Goal: Task Accomplishment & Management: Manage account settings

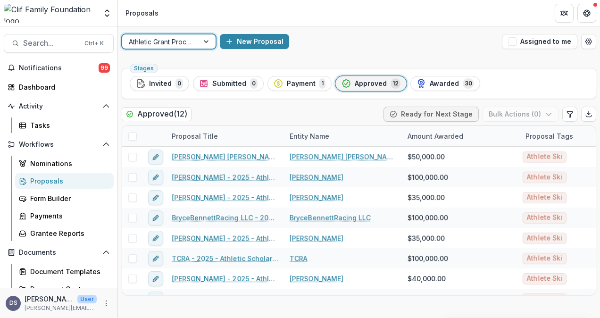
click at [206, 40] on div at bounding box center [207, 41] width 17 height 14
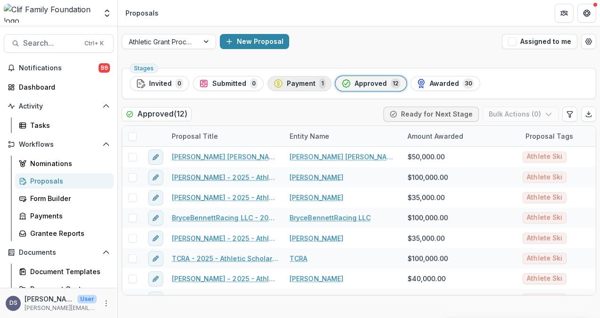
click at [295, 83] on span "Payment" at bounding box center [301, 84] width 29 height 8
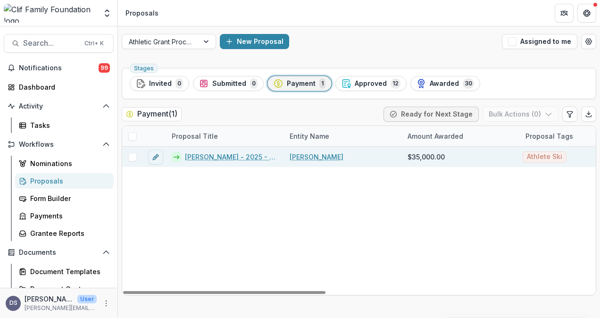
click at [226, 155] on link "[PERSON_NAME] - 2025 - Athletic Scholarship Program" at bounding box center [231, 157] width 93 height 10
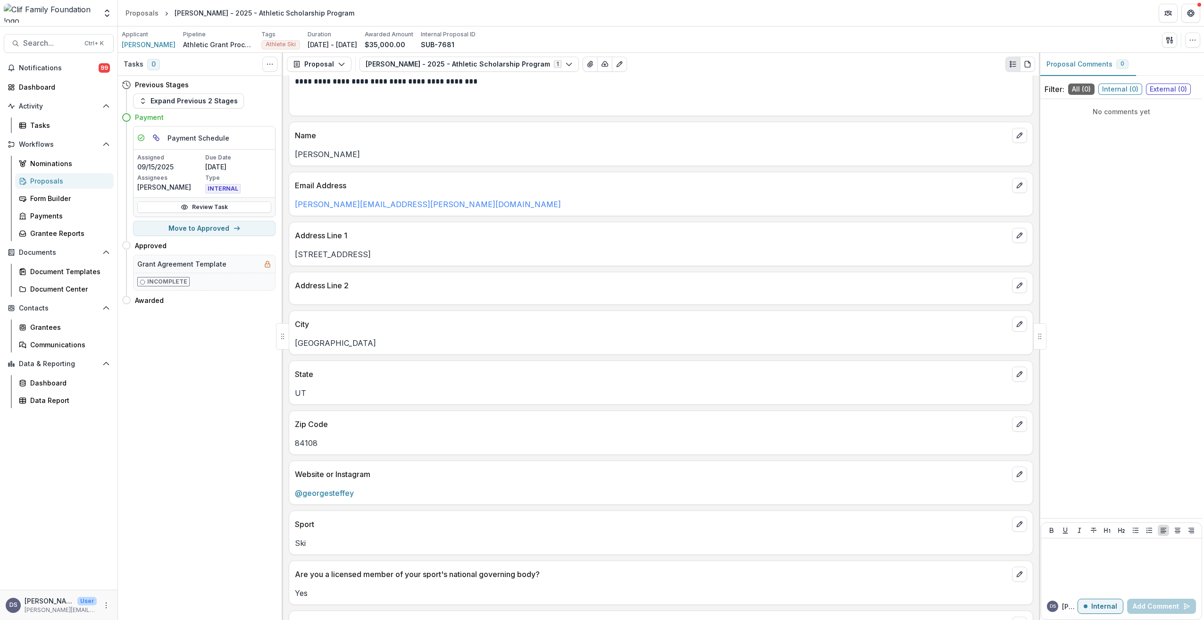
scroll to position [81, 0]
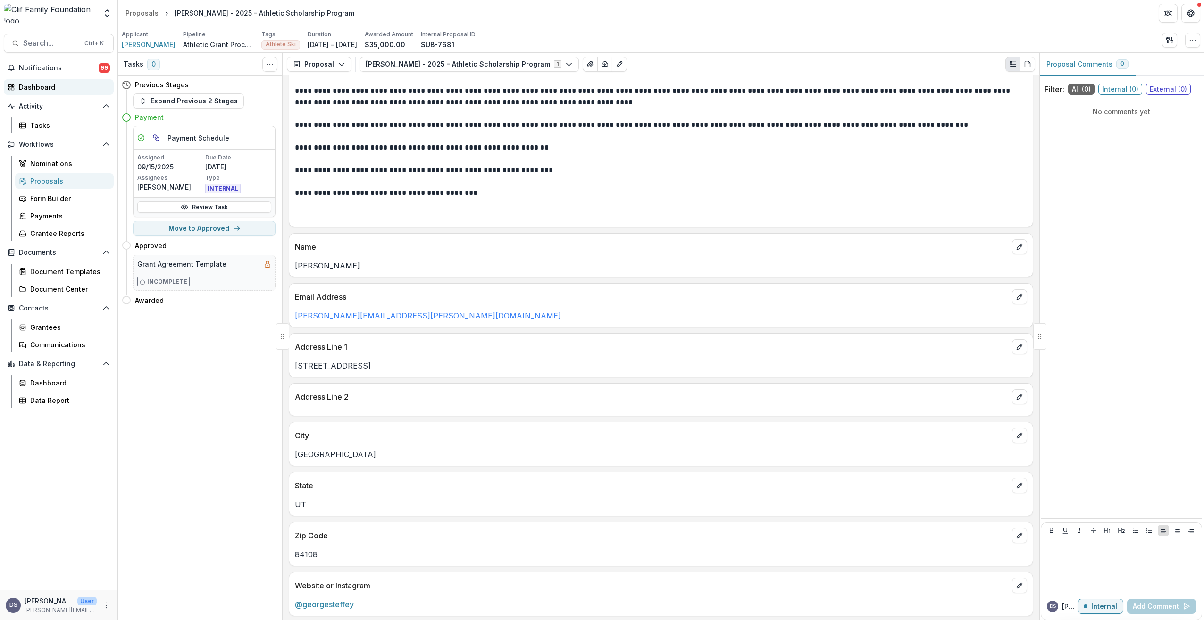
click at [32, 90] on div "Dashboard" at bounding box center [62, 87] width 87 height 10
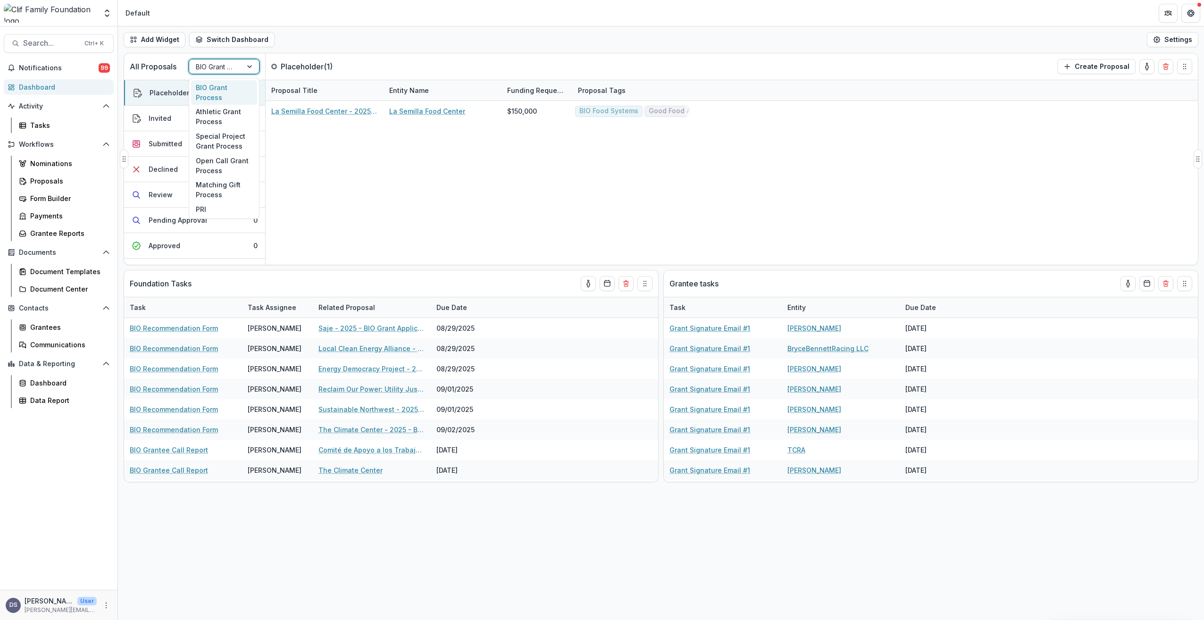
click at [248, 67] on div at bounding box center [250, 66] width 17 height 14
click at [212, 117] on div "Athletic Grant Process" at bounding box center [224, 117] width 66 height 25
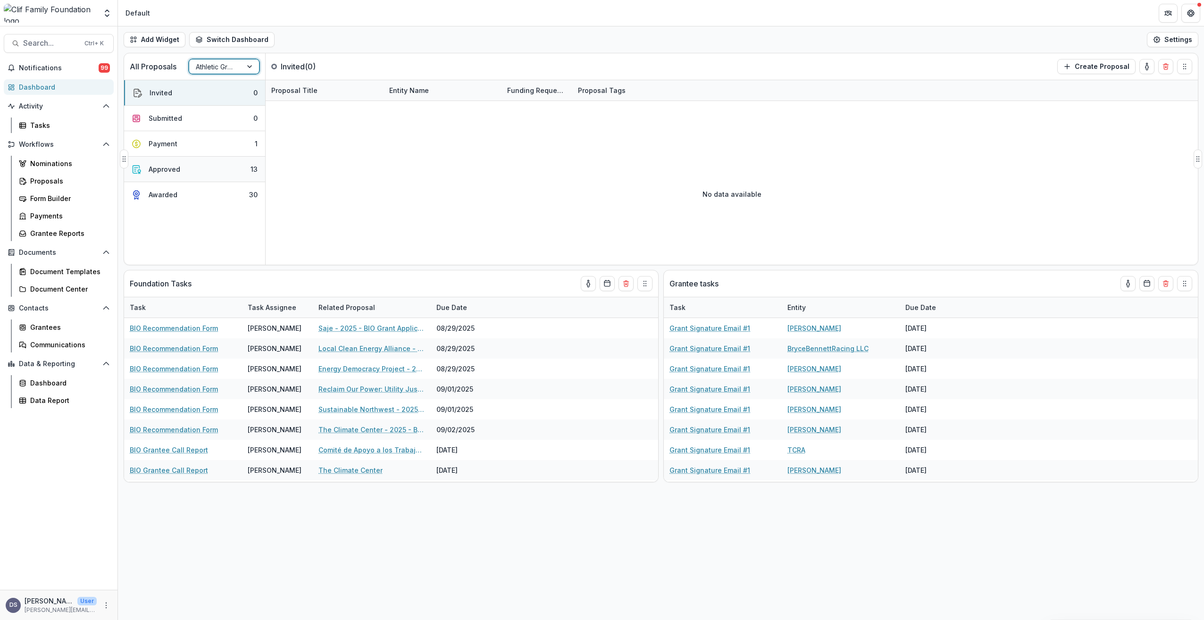
click at [161, 171] on div "Approved" at bounding box center [165, 169] width 32 height 10
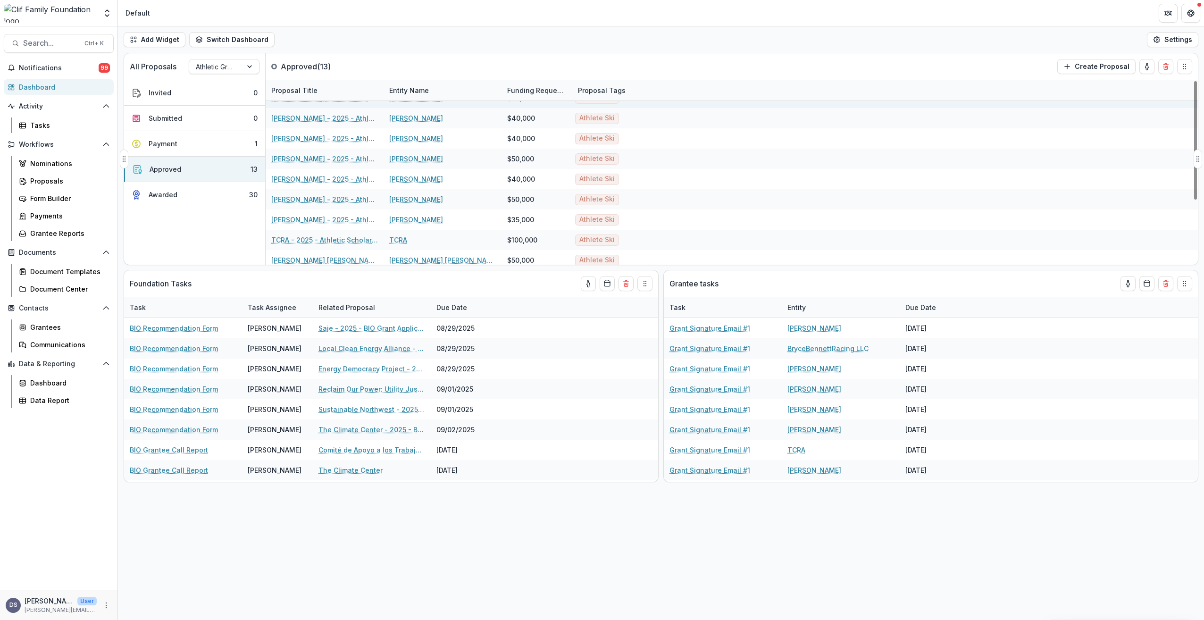
scroll to position [100, 0]
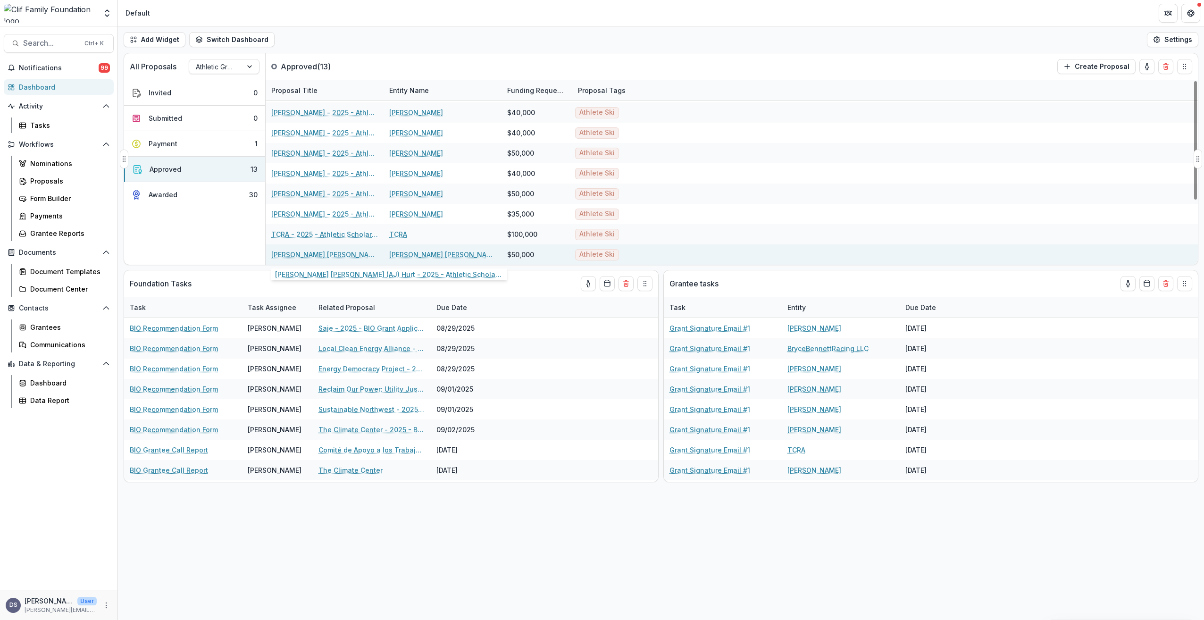
click at [307, 254] on link "[PERSON_NAME] [PERSON_NAME] (AJ) Hurt - 2025 - Athletic Scholarship Program" at bounding box center [324, 255] width 107 height 10
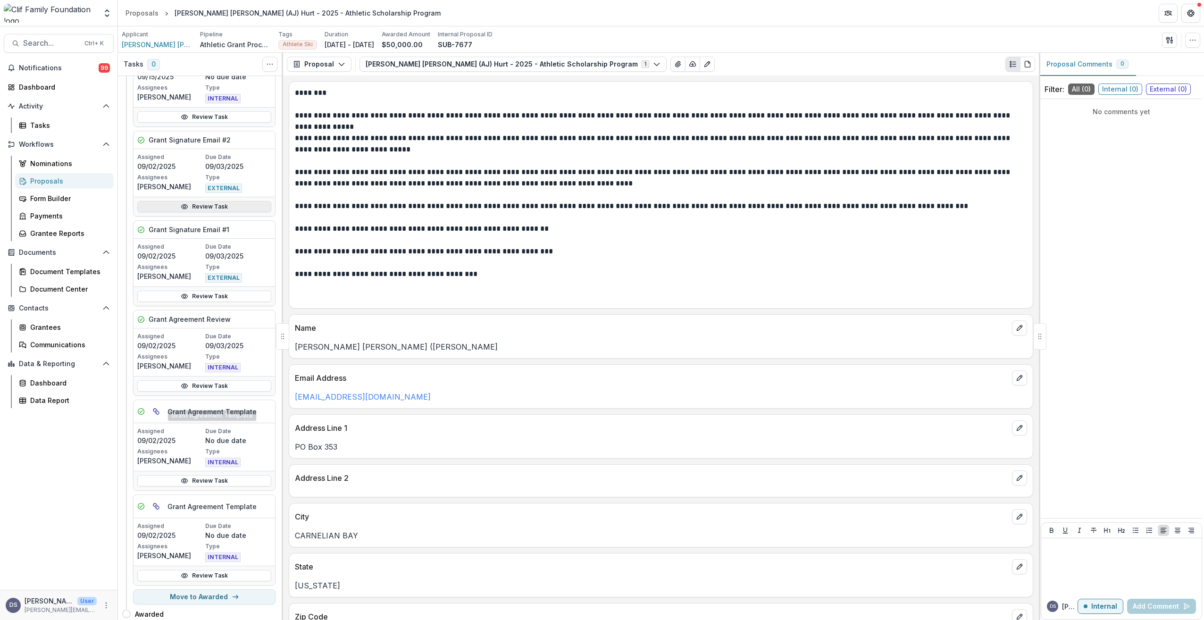
scroll to position [554, 0]
click at [217, 287] on link "Review Task" at bounding box center [204, 292] width 134 height 11
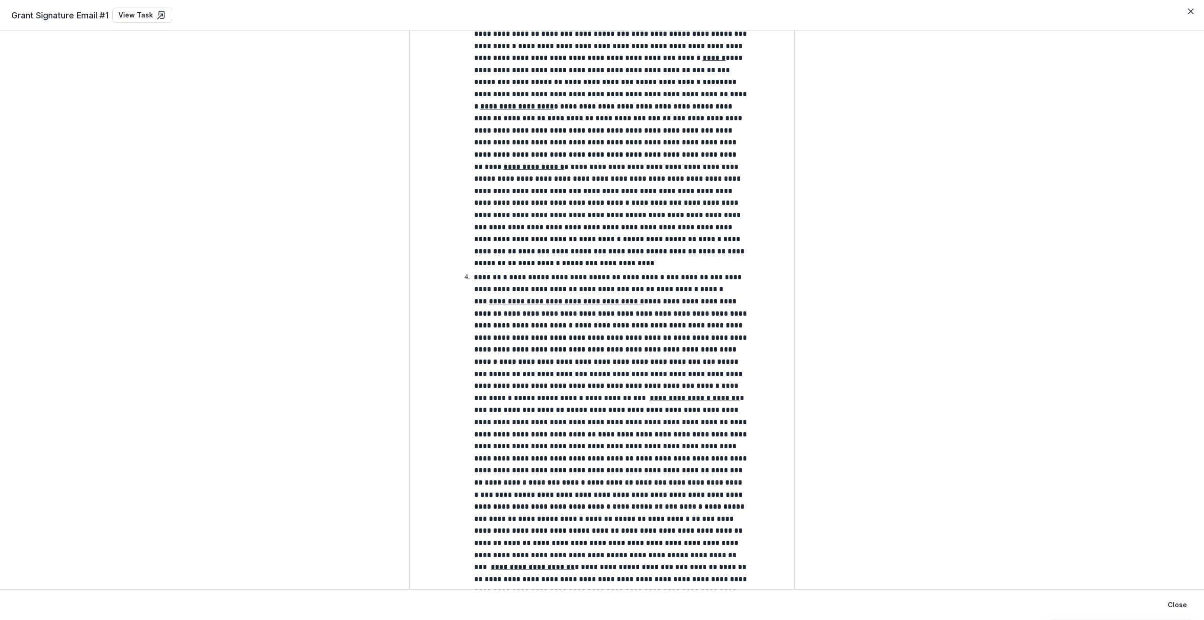
scroll to position [944, 0]
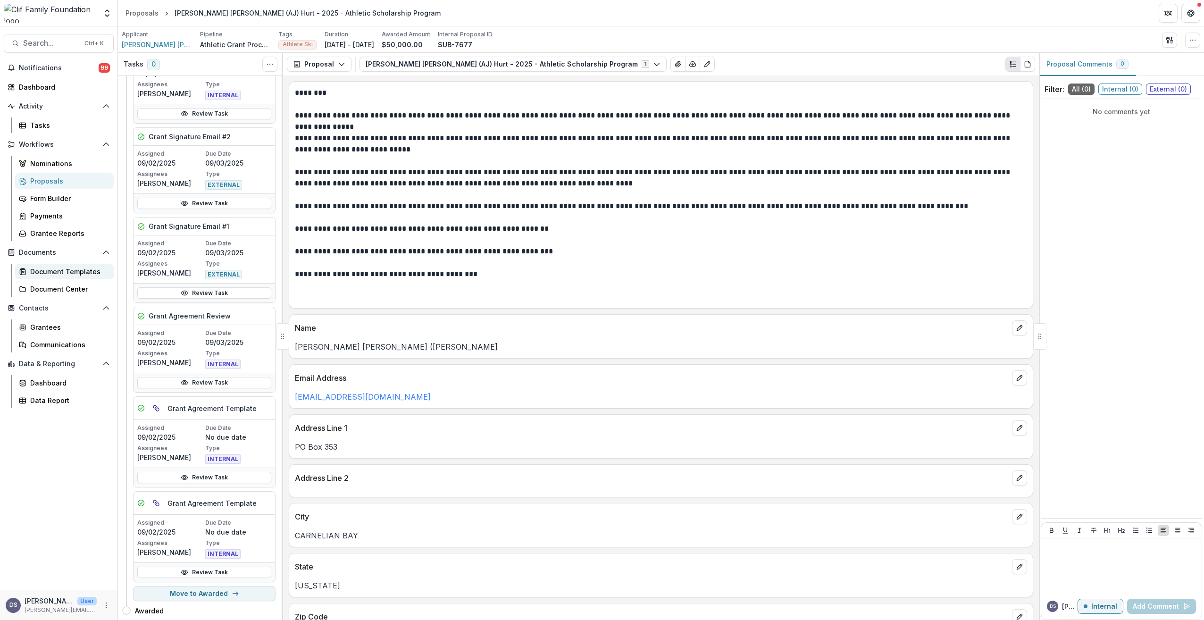
click at [51, 272] on div "Document Templates" at bounding box center [68, 272] width 76 height 10
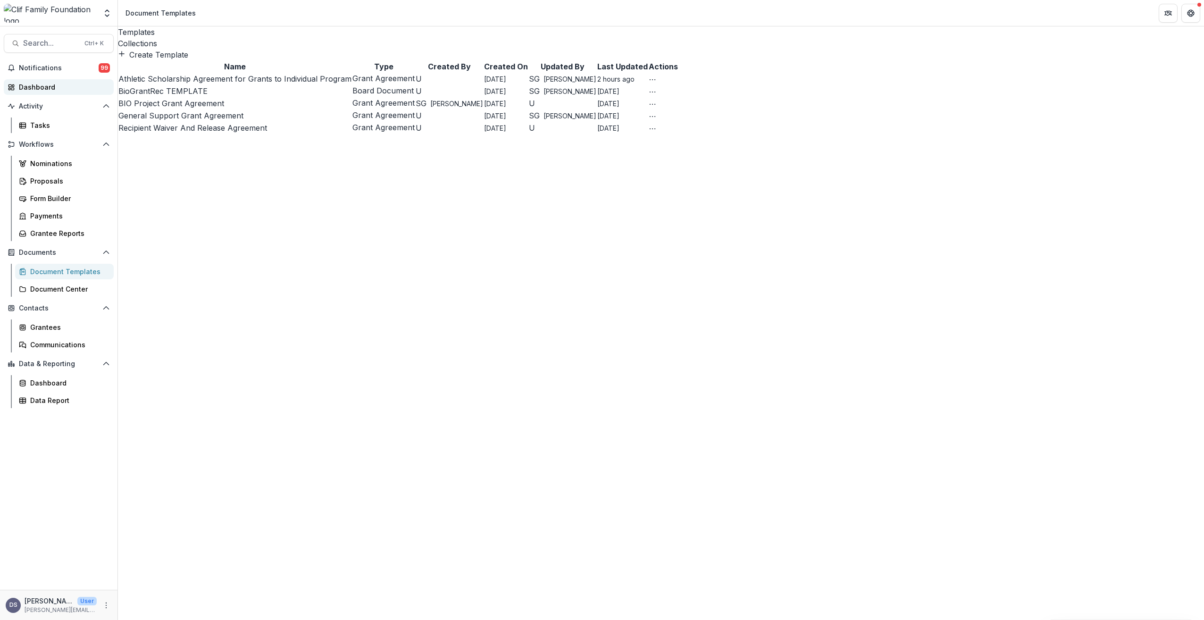
click at [31, 87] on div "Dashboard" at bounding box center [62, 87] width 87 height 10
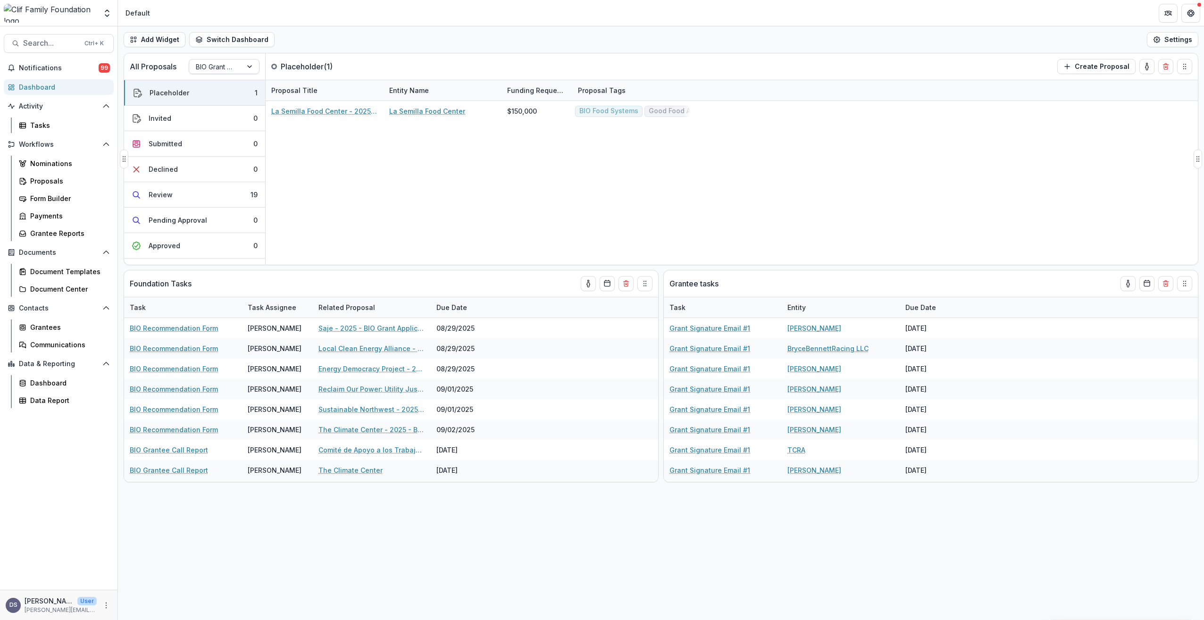
click at [249, 69] on div at bounding box center [250, 66] width 17 height 14
click at [209, 115] on div "Athletic Grant Process" at bounding box center [224, 117] width 66 height 25
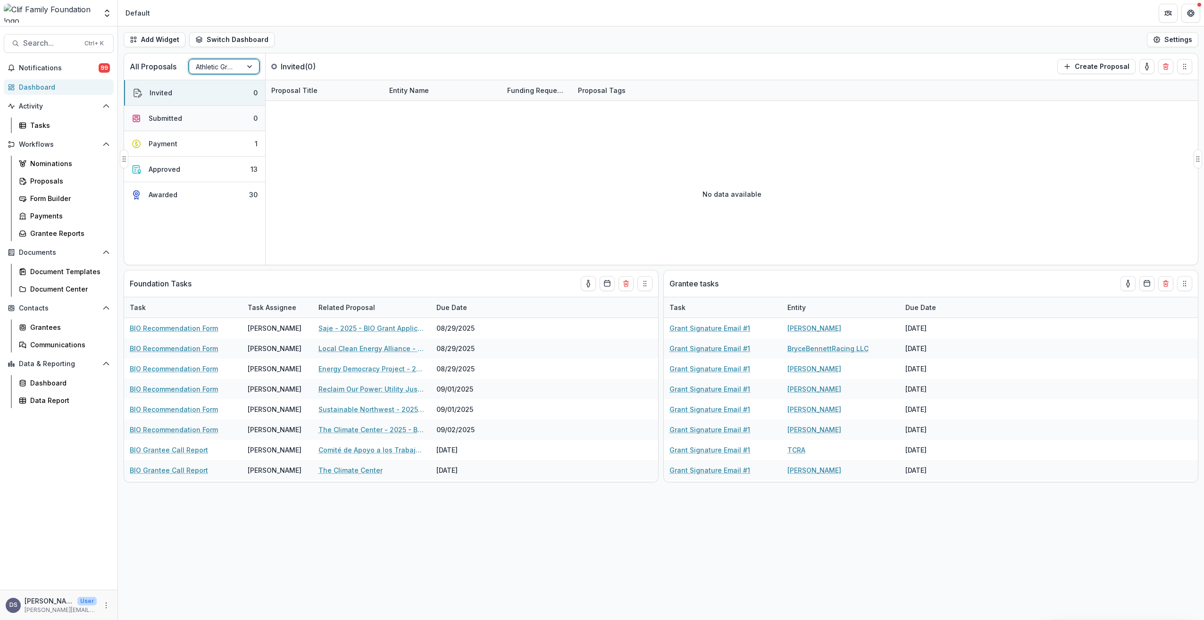
click at [153, 118] on div "Submitted" at bounding box center [165, 118] width 33 height 10
click at [164, 169] on div "Approved" at bounding box center [165, 169] width 32 height 10
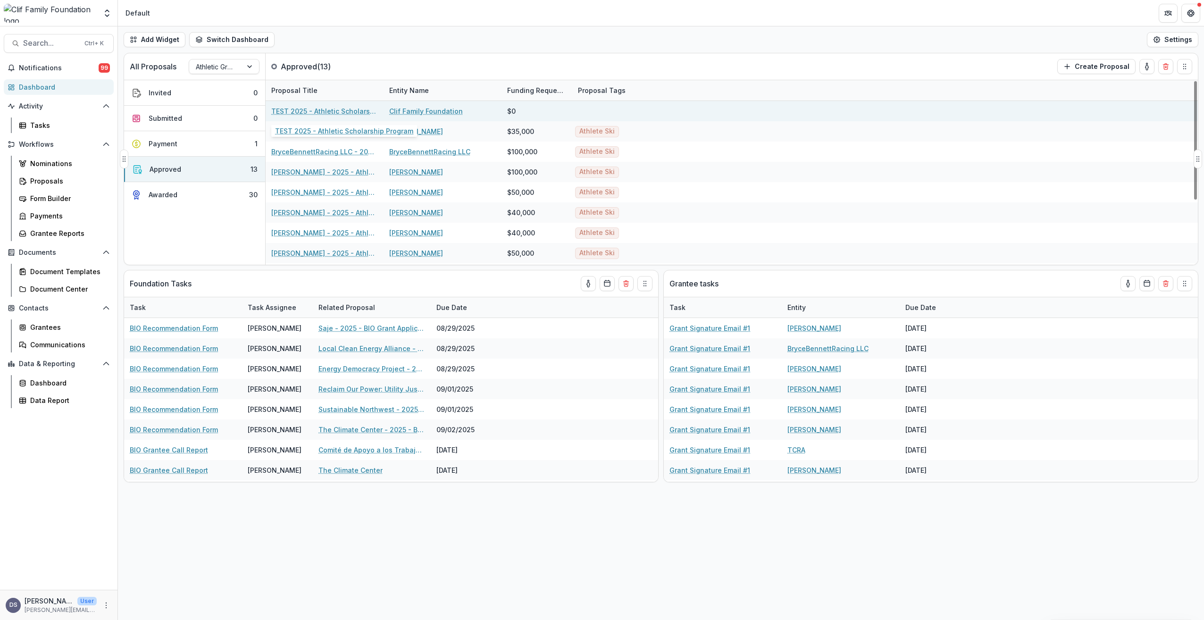
click at [322, 111] on link "TEST 2025 - Athletic Scholarship Program" at bounding box center [324, 111] width 107 height 10
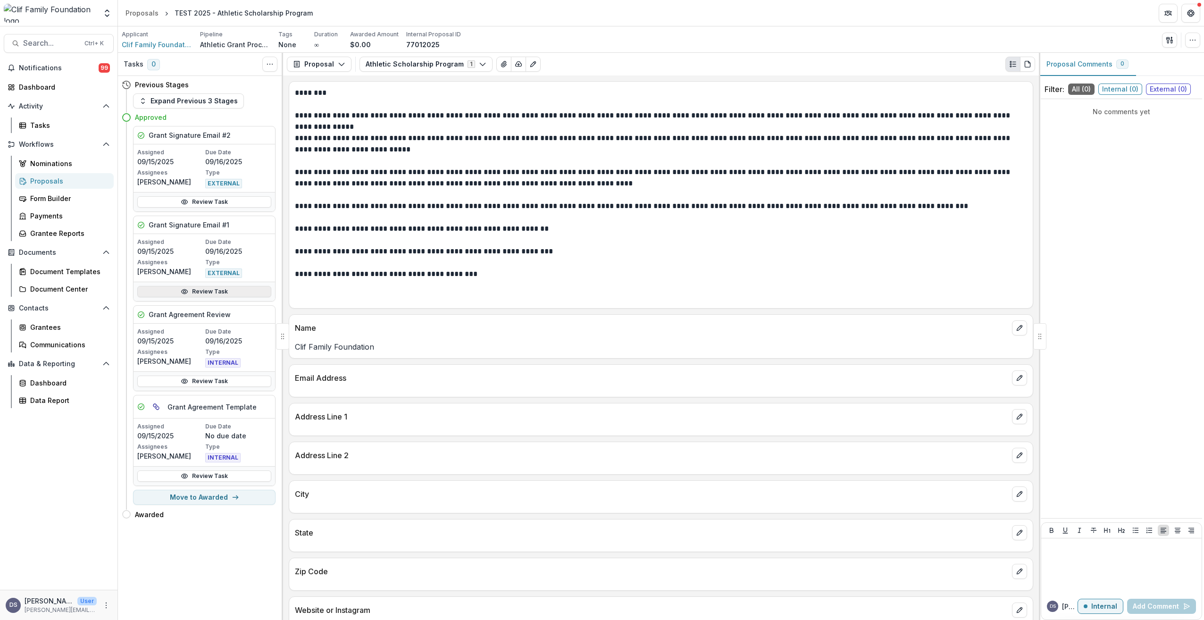
click at [214, 289] on link "Review Task" at bounding box center [204, 291] width 134 height 11
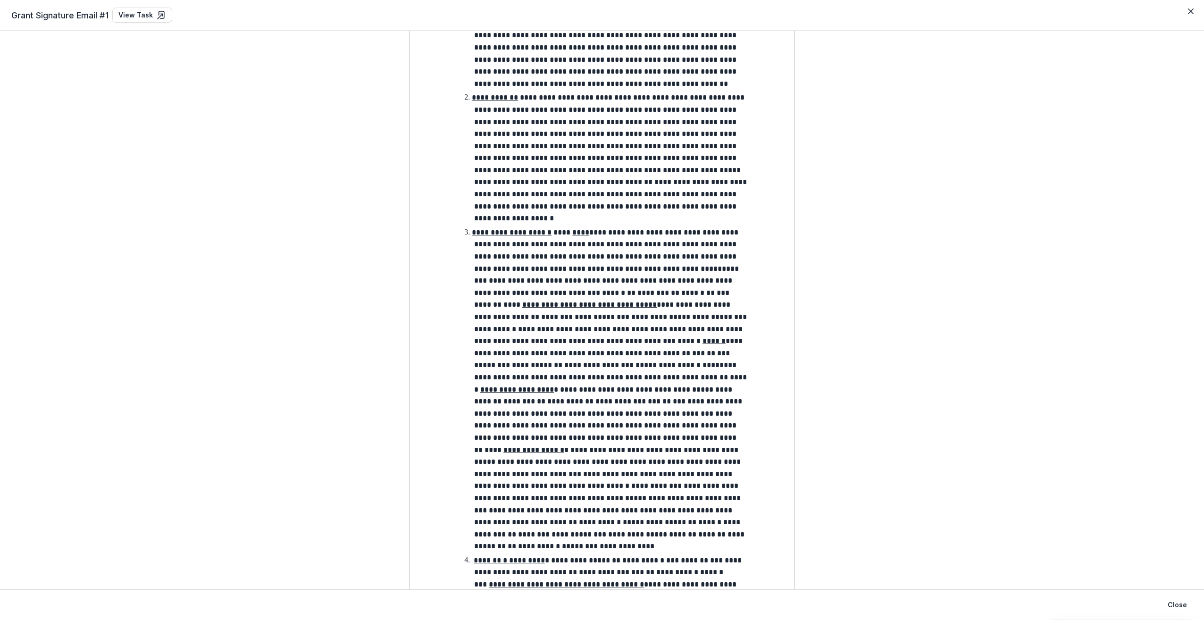
scroll to position [566, 0]
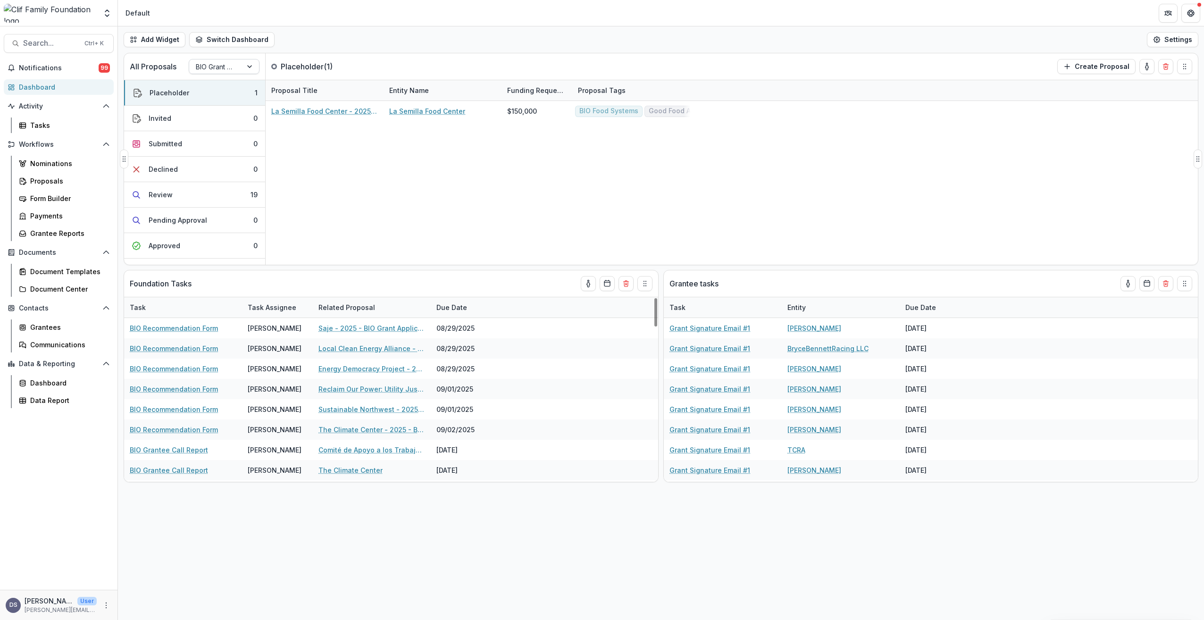
click at [250, 68] on div at bounding box center [250, 66] width 17 height 14
click at [250, 67] on div at bounding box center [250, 66] width 17 height 14
click at [252, 65] on div at bounding box center [250, 66] width 17 height 14
click at [209, 113] on div "Athletic Grant Process" at bounding box center [224, 117] width 66 height 25
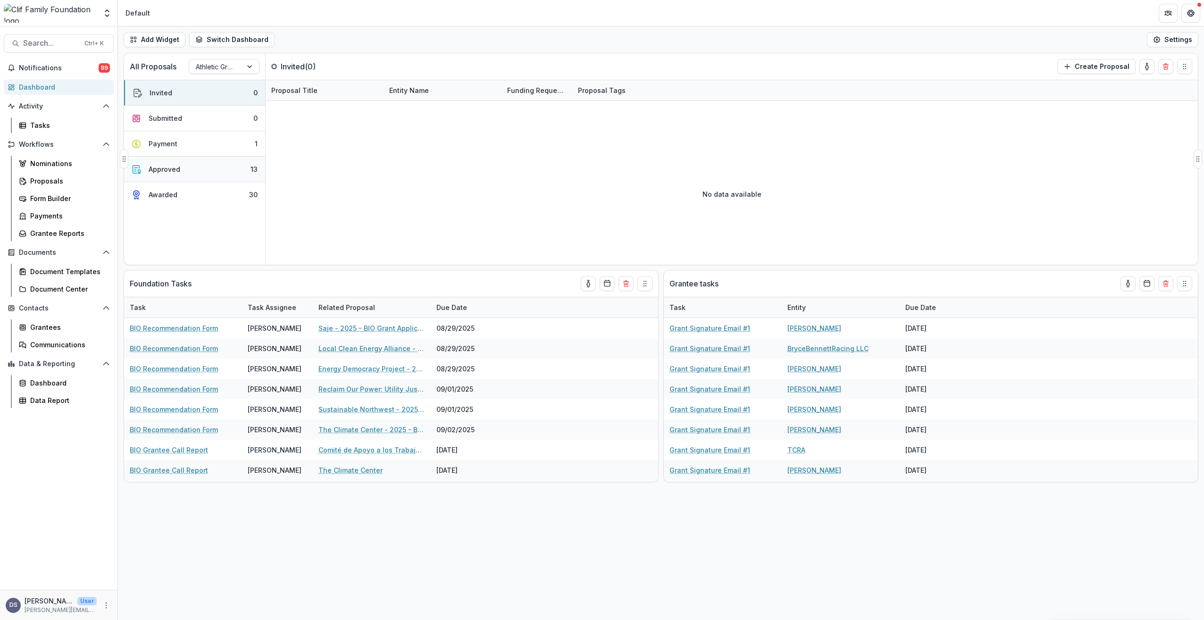
click at [186, 172] on button "Approved 13" at bounding box center [194, 169] width 141 height 25
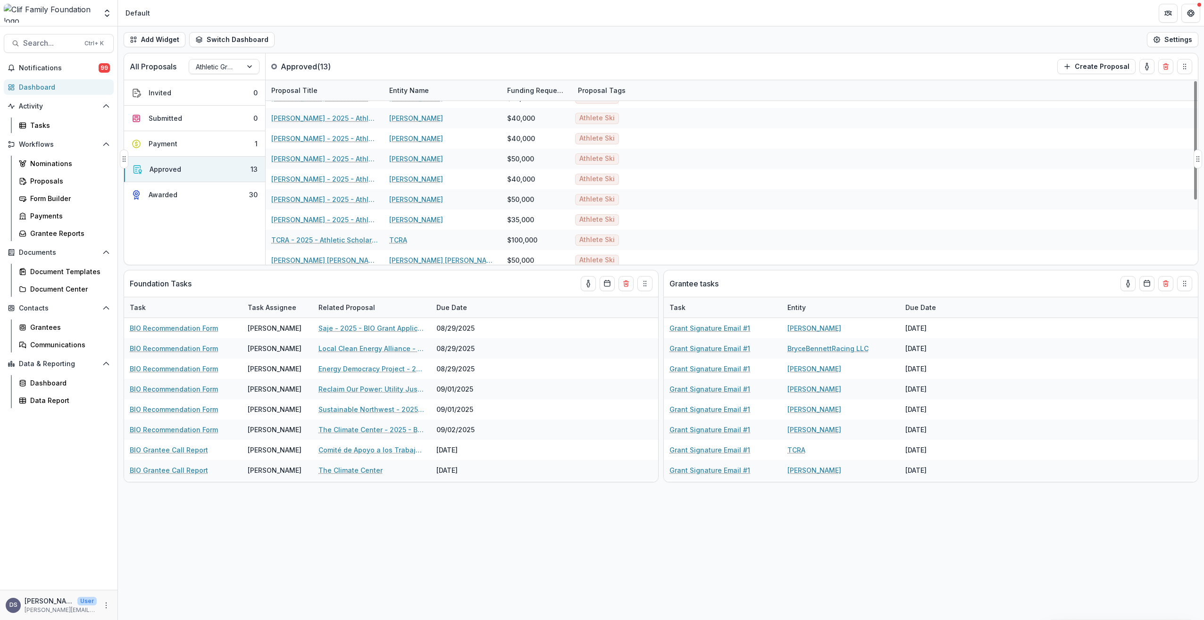
scroll to position [100, 0]
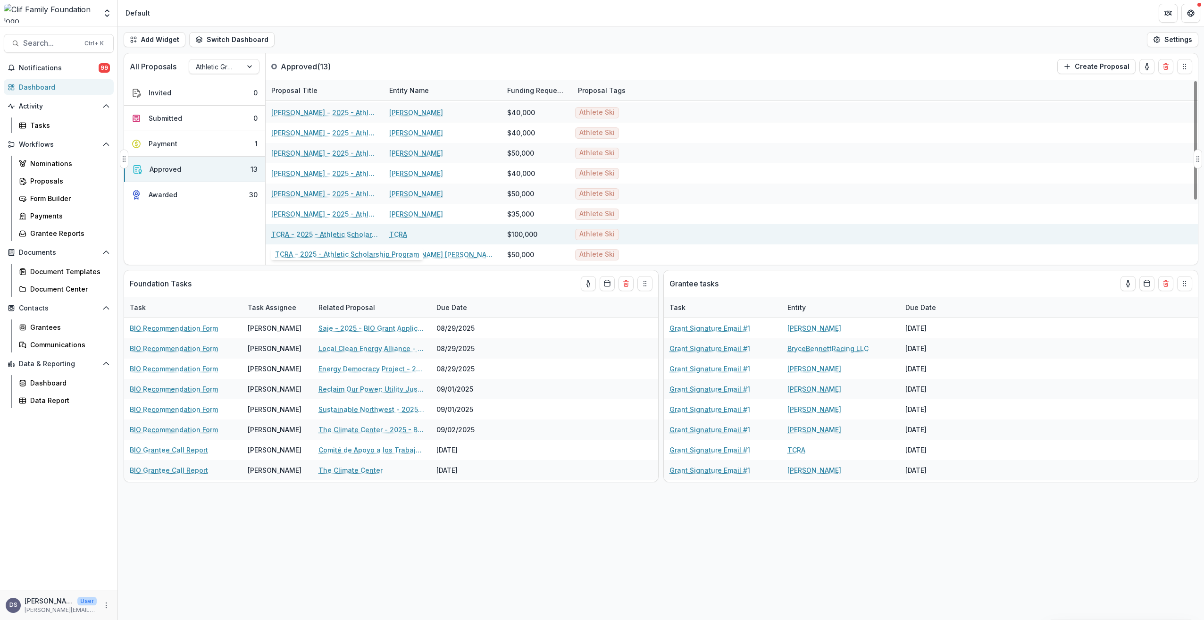
click at [315, 235] on link "TCRA - 2025 - Athletic Scholarship Program" at bounding box center [324, 234] width 107 height 10
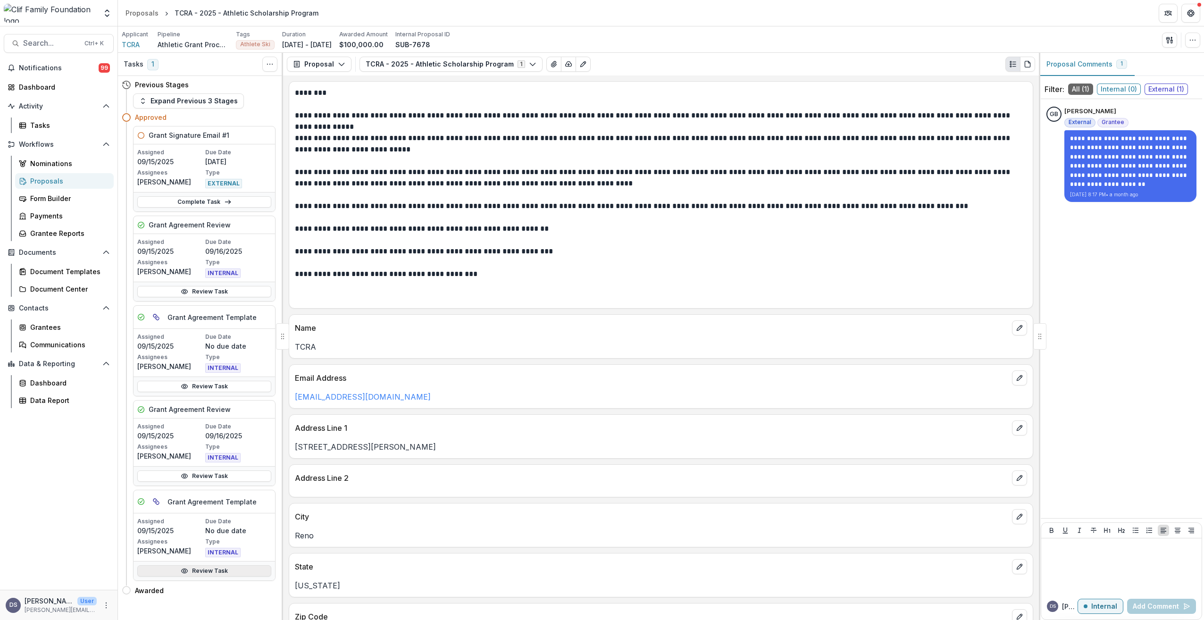
click at [206, 318] on link "Review Task" at bounding box center [204, 570] width 134 height 11
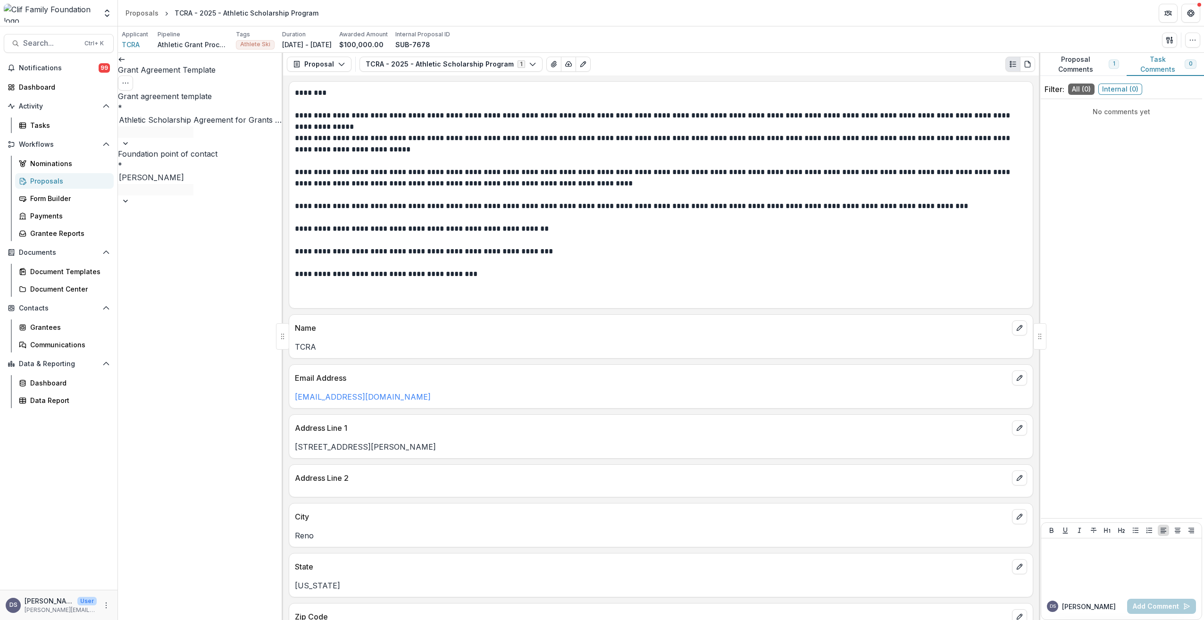
click at [126, 63] on icon at bounding box center [122, 60] width 8 height 8
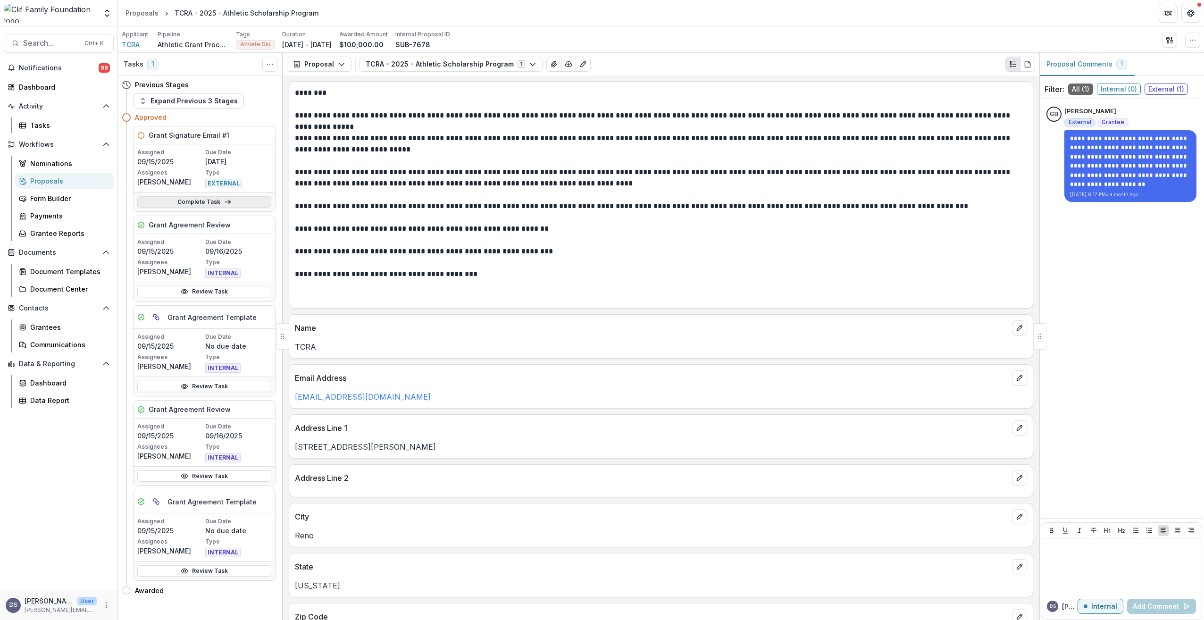
click at [204, 204] on link "Complete Task" at bounding box center [204, 201] width 134 height 11
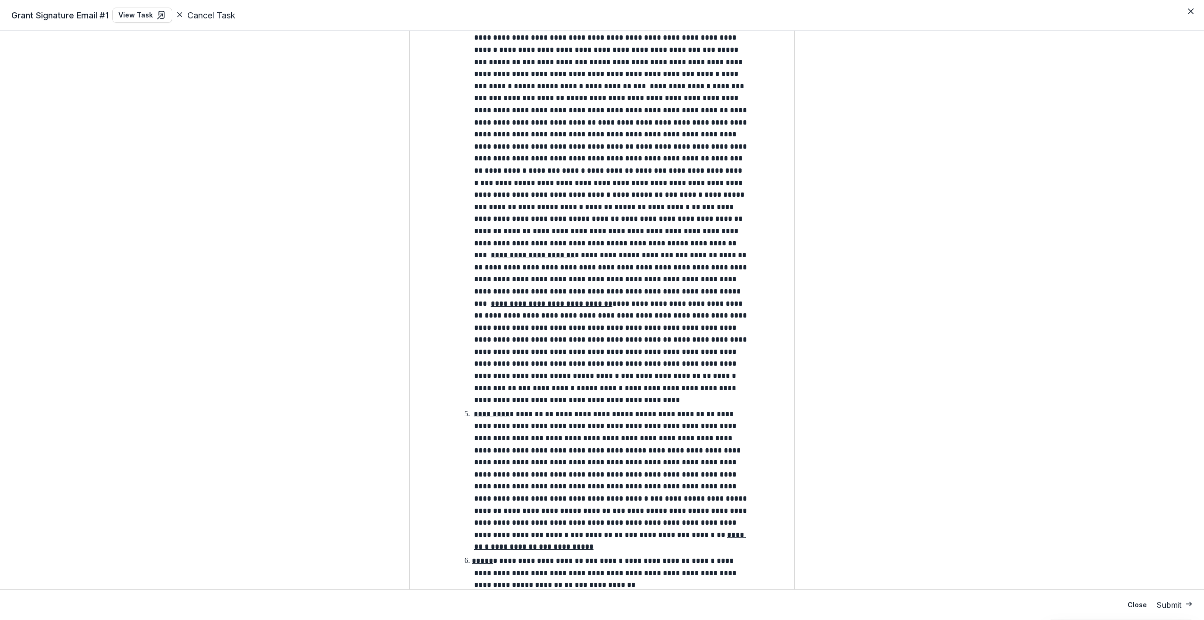
scroll to position [1274, 0]
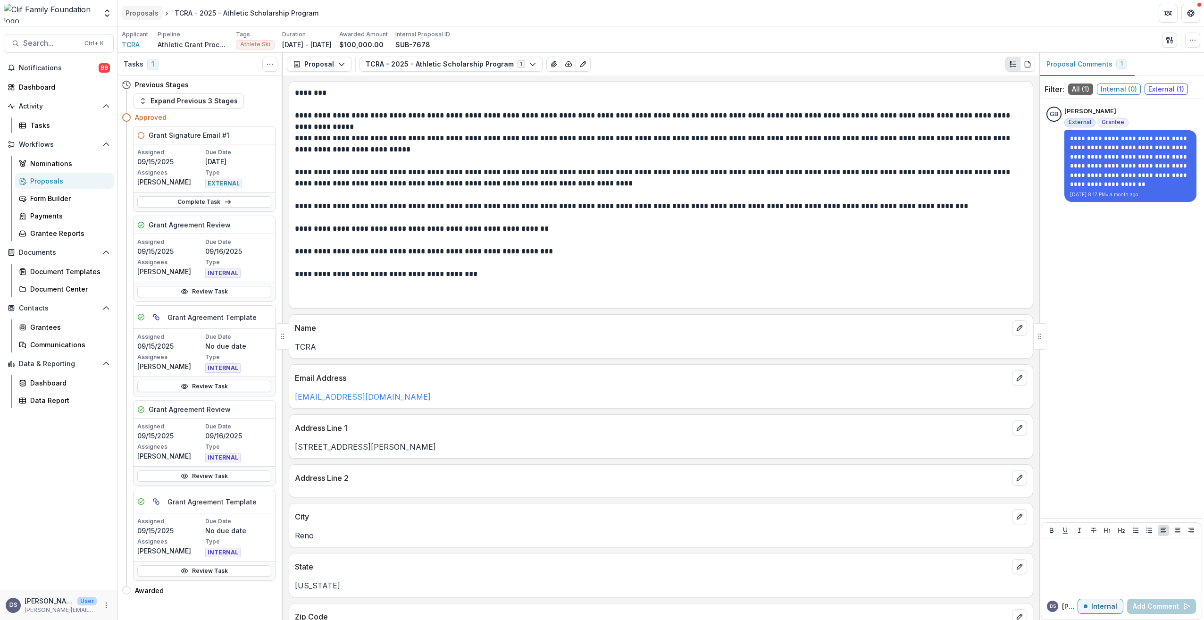
click at [150, 16] on div "Proposals" at bounding box center [142, 13] width 33 height 10
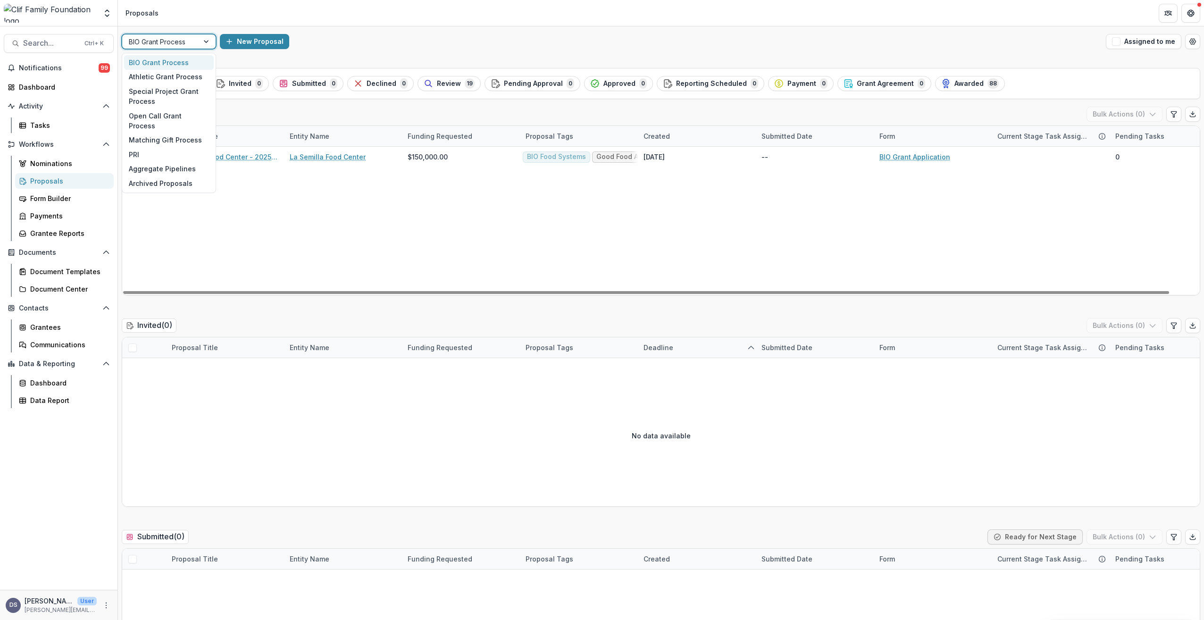
click at [208, 41] on div at bounding box center [207, 41] width 17 height 14
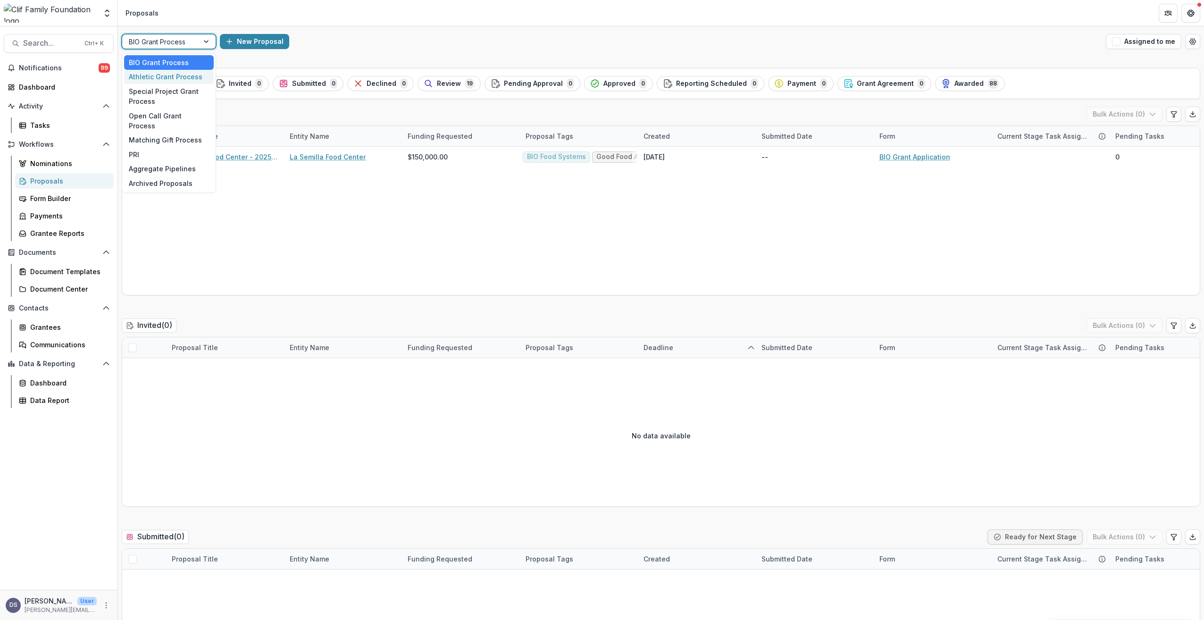
click at [159, 75] on div "Athletic Grant Process" at bounding box center [169, 77] width 90 height 15
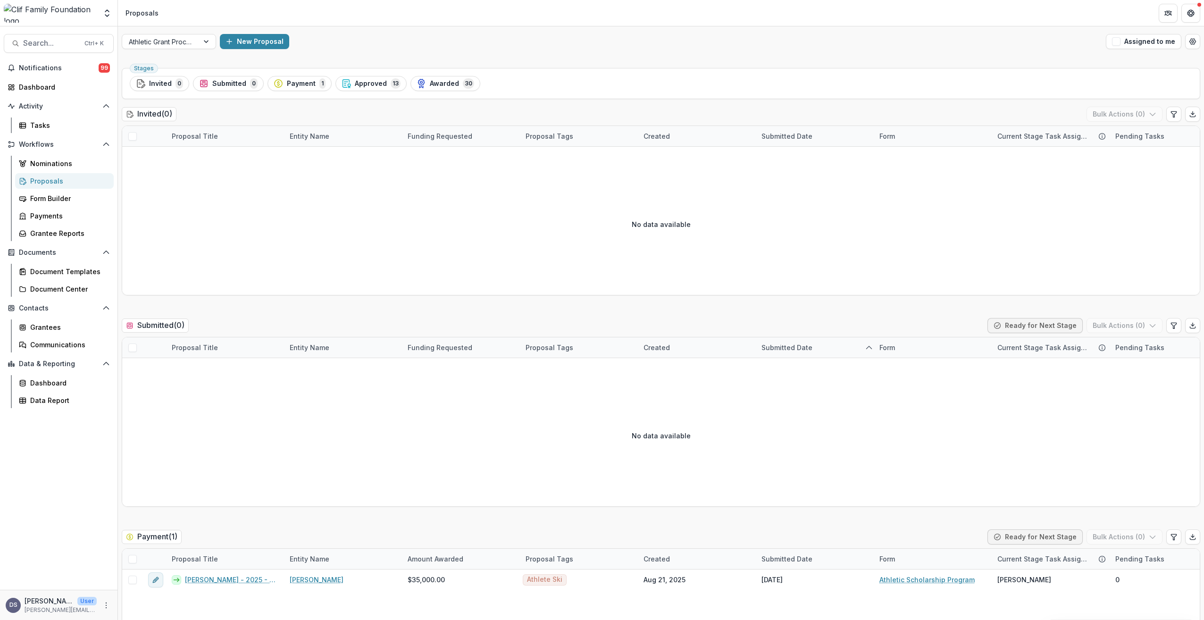
click at [368, 87] on span "Approved" at bounding box center [371, 84] width 32 height 8
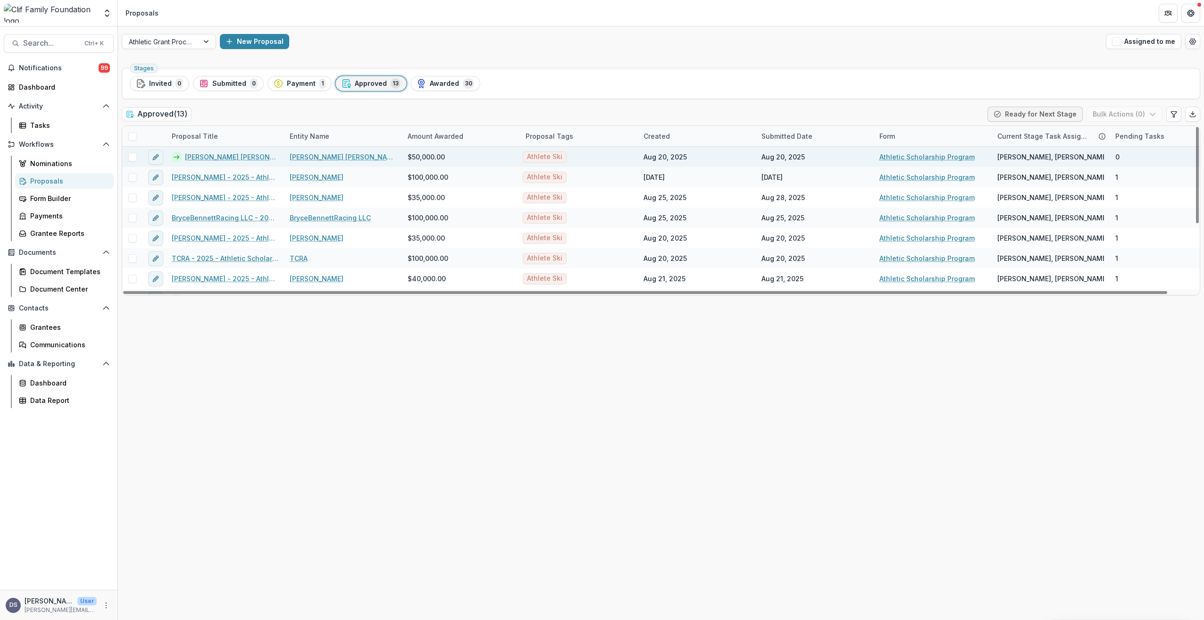
click at [217, 157] on link "[PERSON_NAME] [PERSON_NAME] (AJ) Hurt - 2025 - Athletic Scholarship Program" at bounding box center [231, 157] width 93 height 10
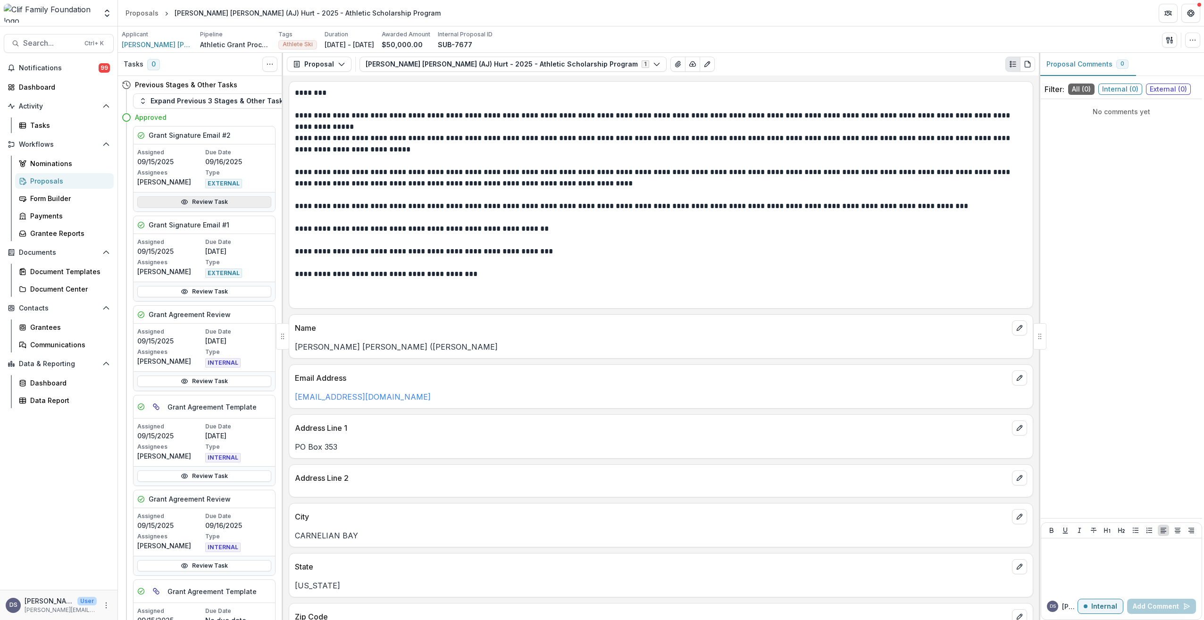
click at [206, 202] on link "Review Task" at bounding box center [204, 201] width 134 height 11
click at [340, 67] on icon "button" at bounding box center [342, 64] width 8 height 8
click at [148, 46] on span "[PERSON_NAME] [PERSON_NAME] ([PERSON_NAME]" at bounding box center [157, 45] width 71 height 10
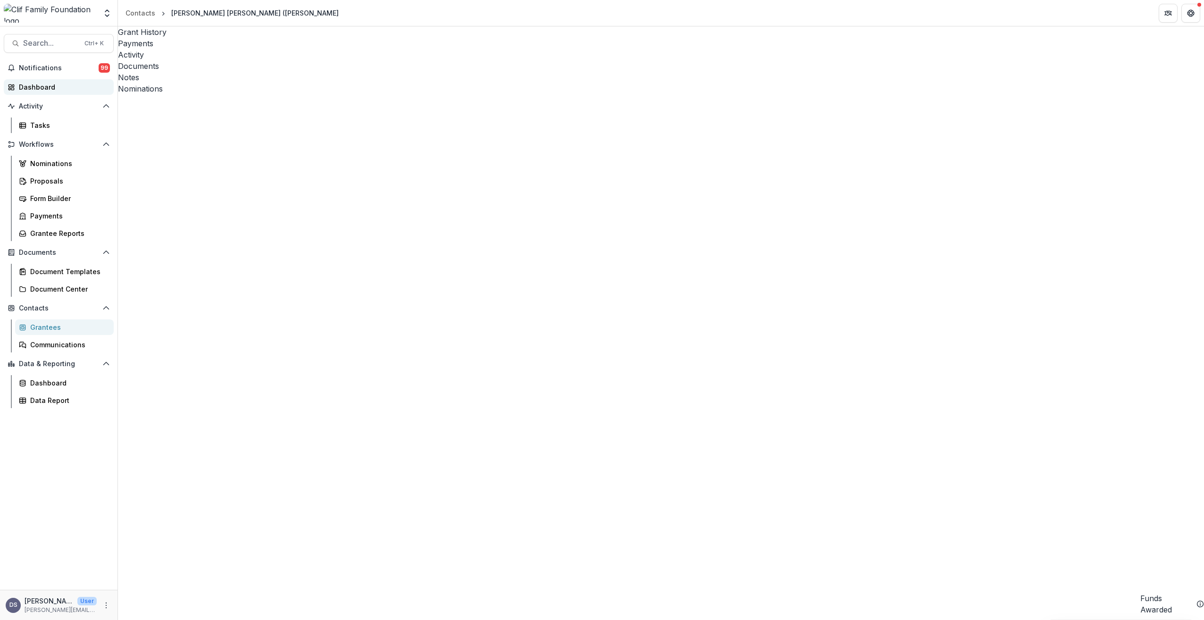
click at [35, 87] on div "Dashboard" at bounding box center [62, 87] width 87 height 10
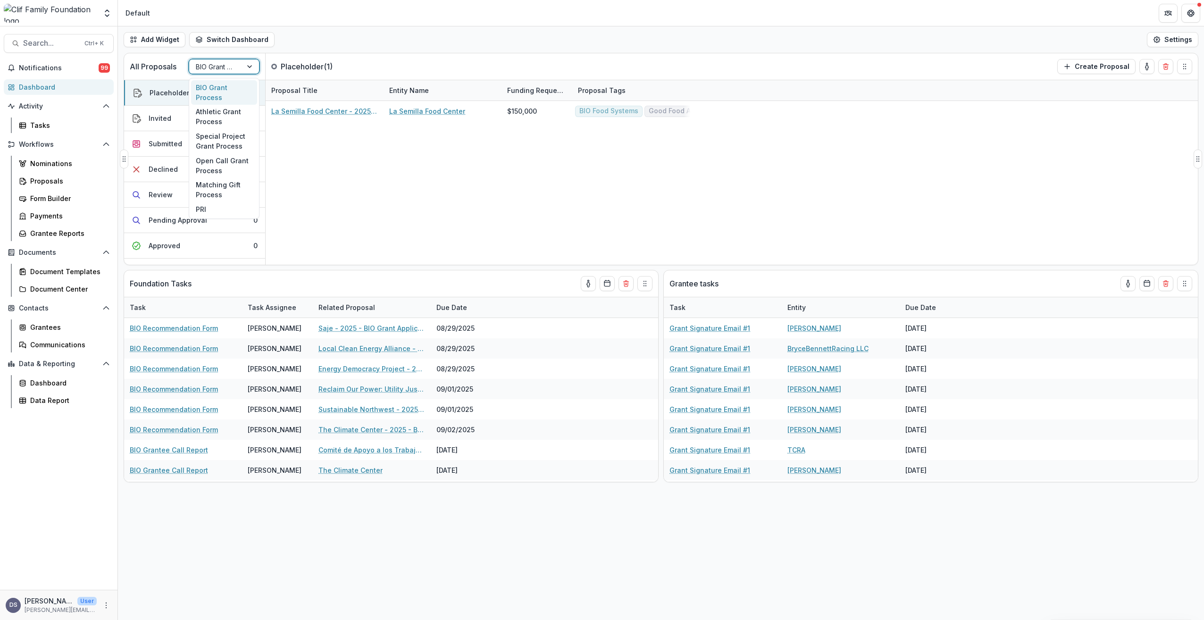
click at [250, 66] on div at bounding box center [250, 66] width 17 height 14
click at [223, 110] on div "Athletic Grant Process" at bounding box center [224, 117] width 66 height 25
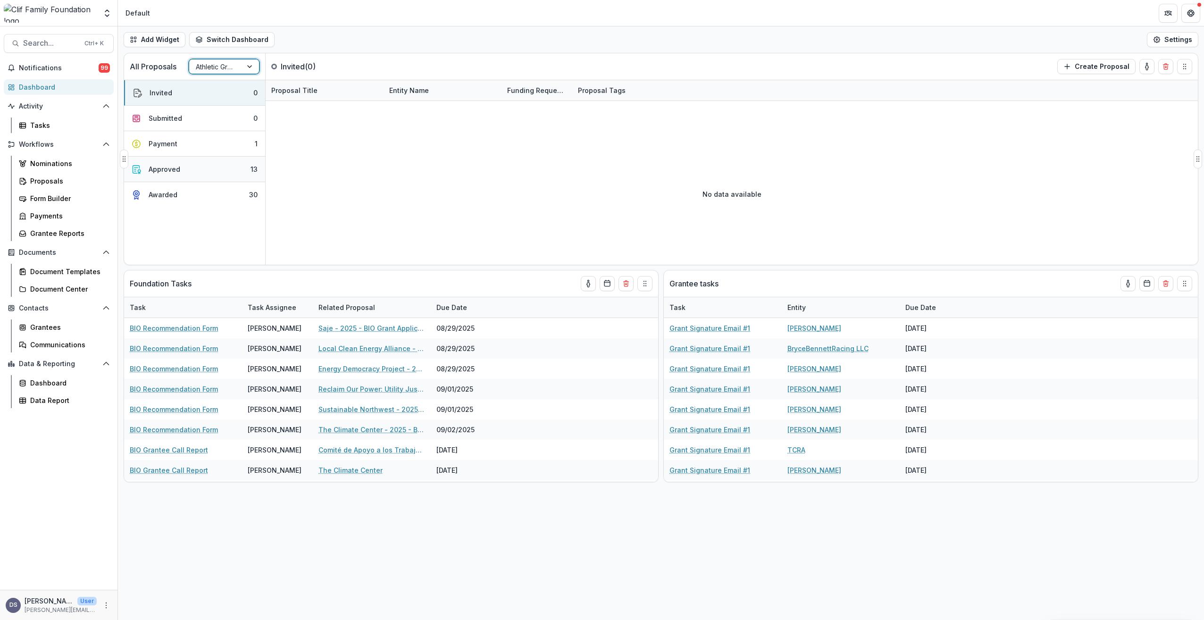
click at [171, 169] on div "Approved" at bounding box center [165, 169] width 32 height 10
